Goal: Check status: Check status

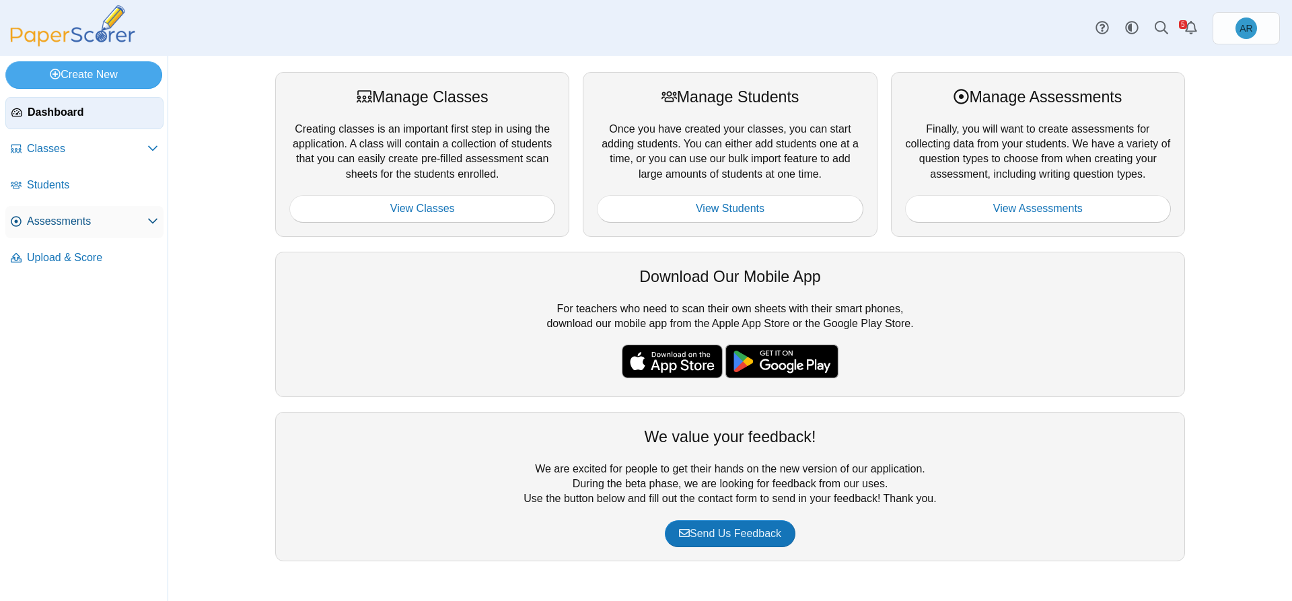
click at [155, 221] on use at bounding box center [152, 221] width 9 height 5
click at [61, 222] on span "Assessments" at bounding box center [87, 221] width 120 height 15
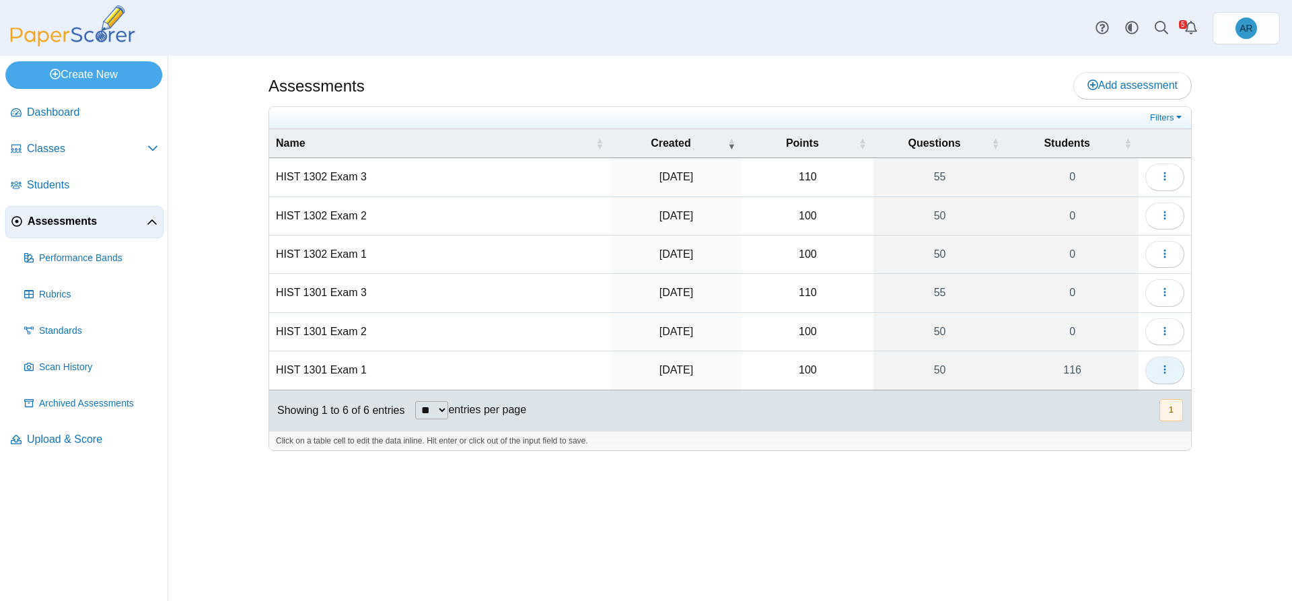
click at [1157, 373] on button "button" at bounding box center [1164, 370] width 39 height 27
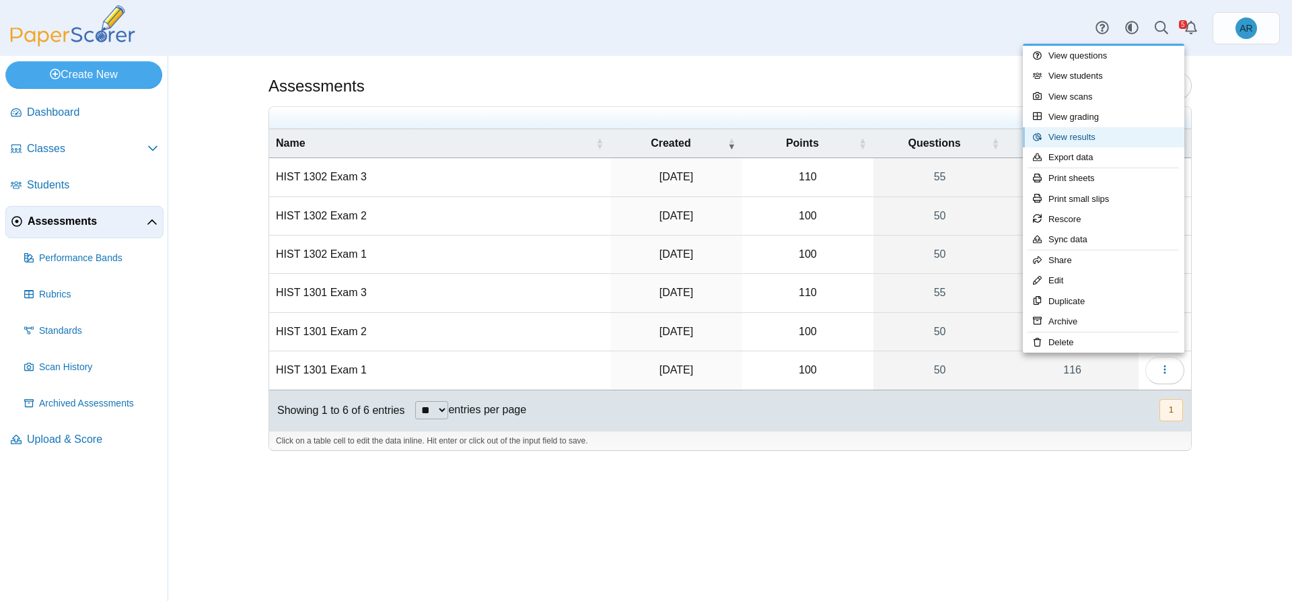
click at [1079, 137] on link "View results" at bounding box center [1102, 137] width 161 height 20
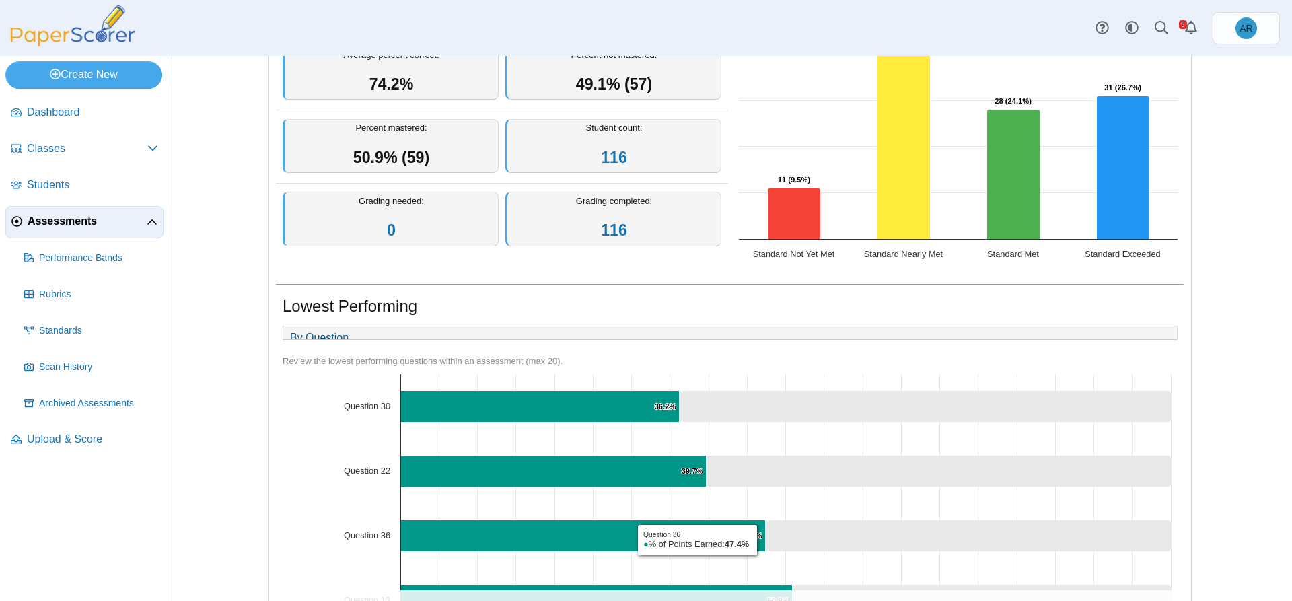
scroll to position [67, 0]
